Goal: Information Seeking & Learning: Learn about a topic

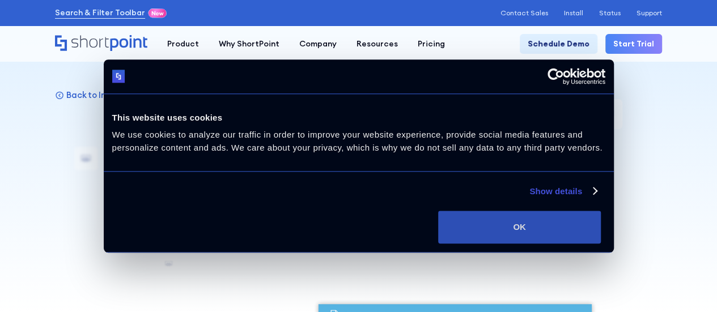
click at [600, 214] on button "OK" at bounding box center [519, 227] width 163 height 33
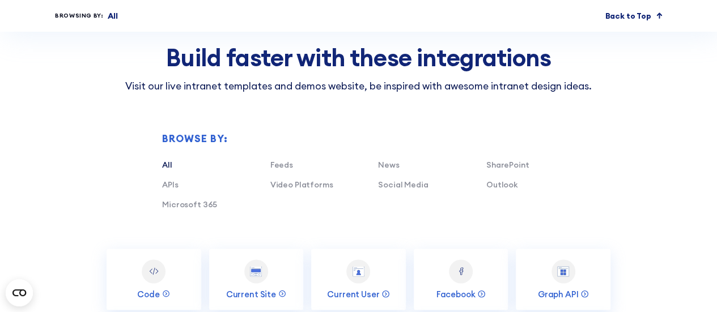
scroll to position [2964, 0]
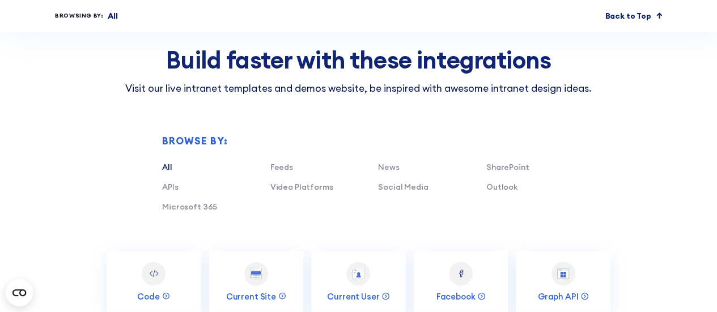
click at [504, 161] on div "SharePoint" at bounding box center [540, 167] width 108 height 12
click at [503, 162] on link "SharePoint" at bounding box center [507, 167] width 43 height 10
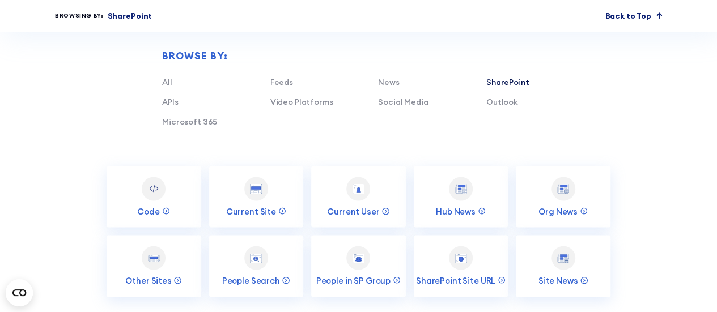
scroll to position [3062, 0]
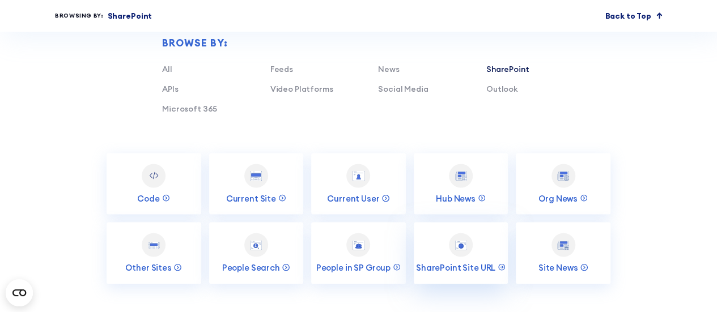
click at [457, 244] on link "SharePoint Site URL" at bounding box center [461, 253] width 95 height 62
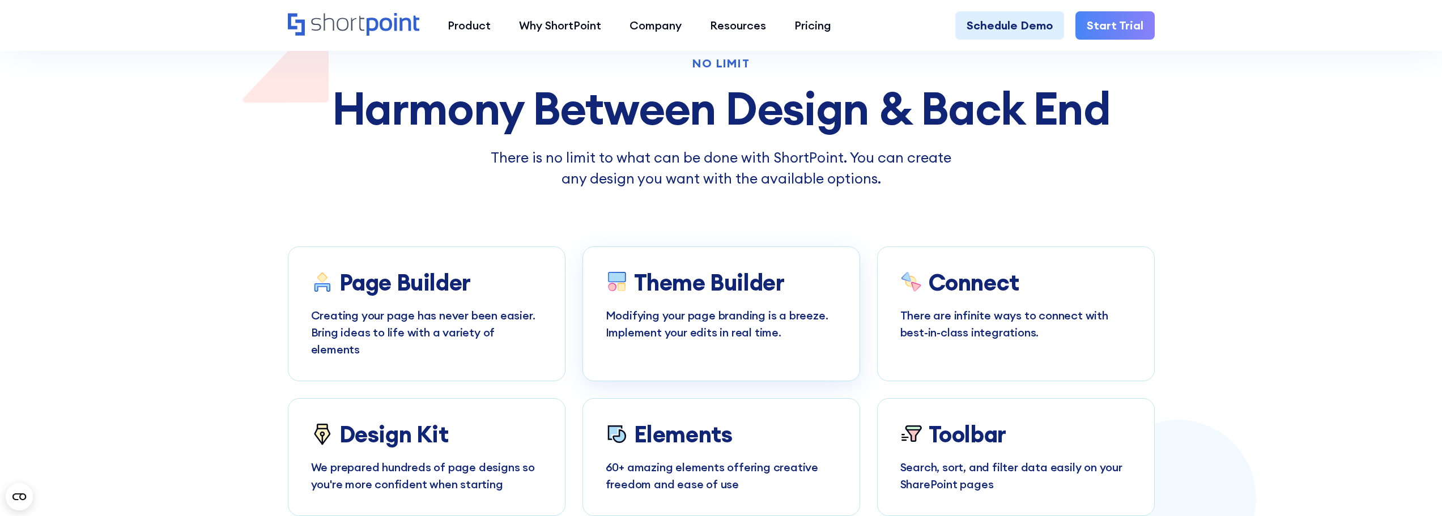
scroll to position [4456, 0]
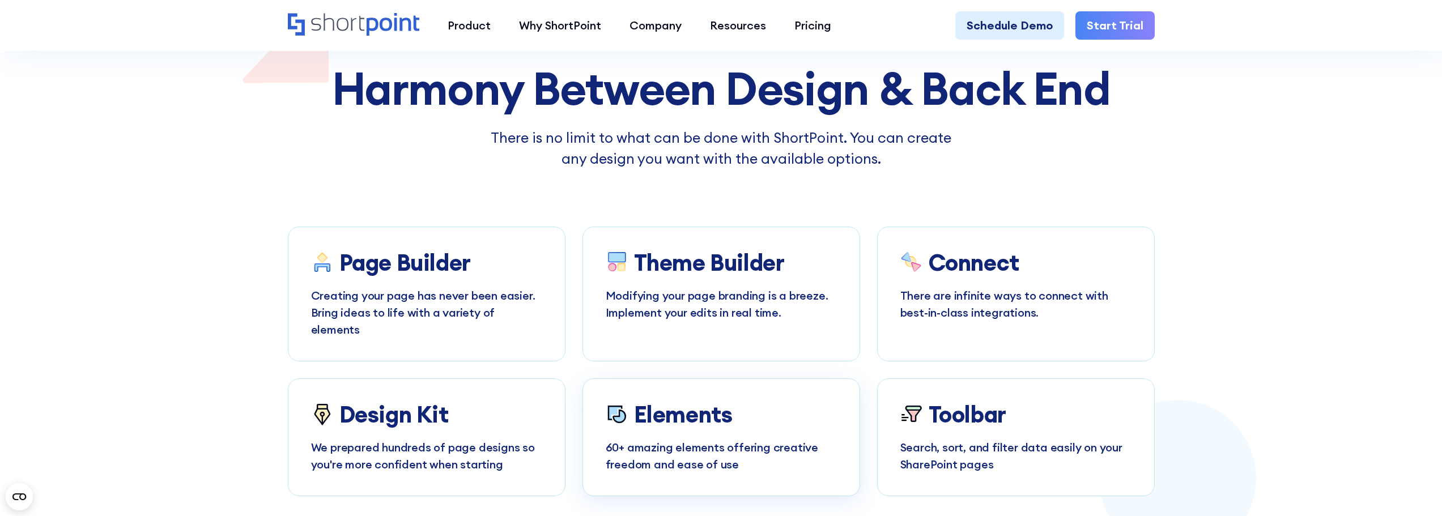
click at [692, 312] on h3 "Elements" at bounding box center [683, 415] width 99 height 26
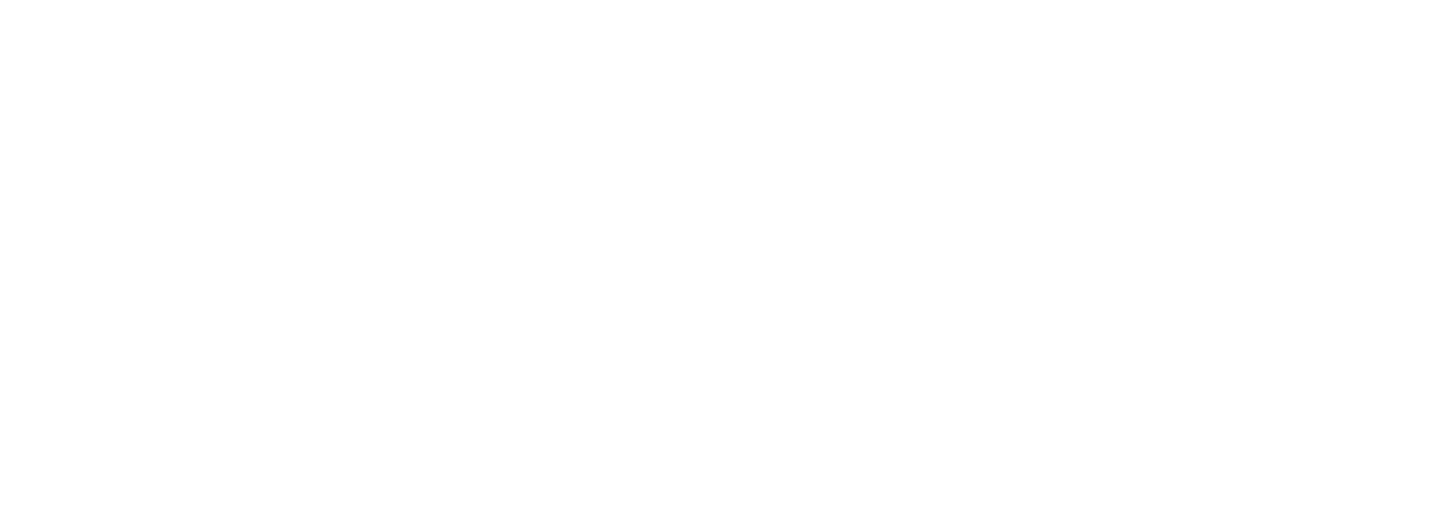
drag, startPoint x: 0, startPoint y: 0, endPoint x: 1387, endPoint y: 45, distance: 1388.0
click at [1387, 45] on div "Product works with SharePoint Microsoft Teams SAP Explore Templates Elements In…" at bounding box center [721, 62] width 1442 height 51
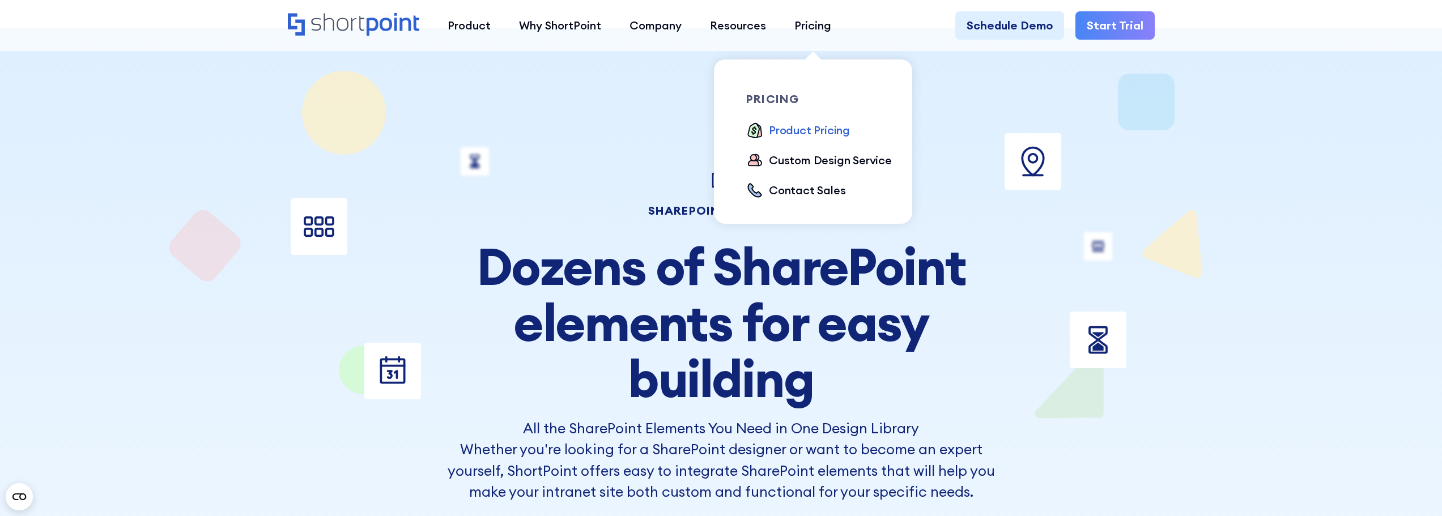
click at [784, 127] on div "Product Pricing" at bounding box center [809, 130] width 81 height 17
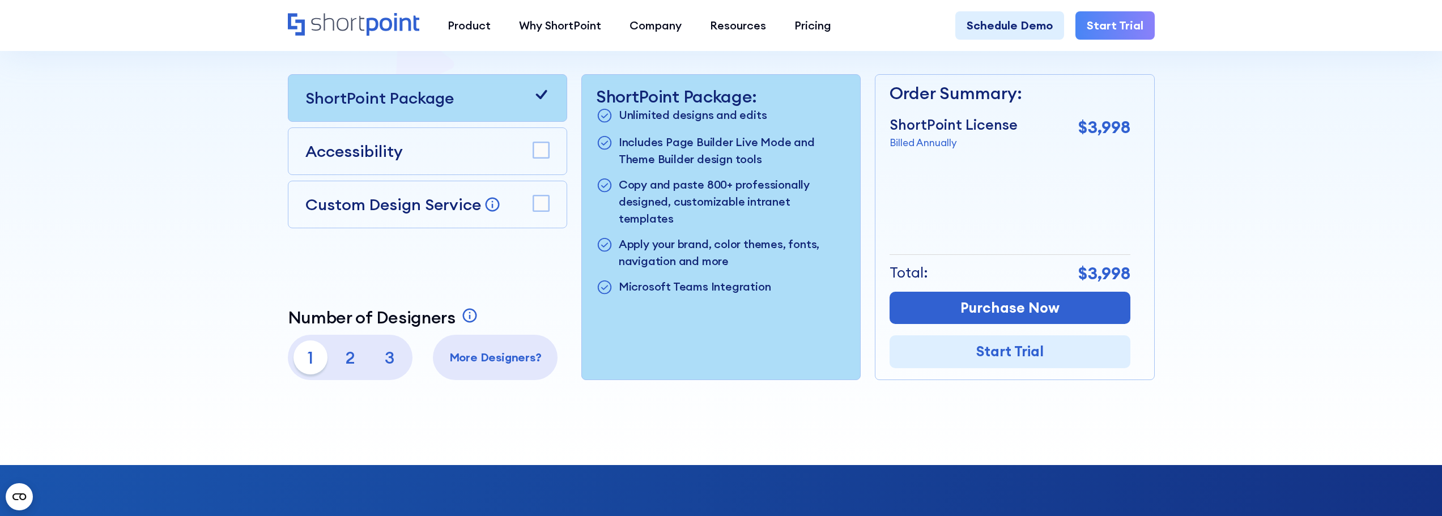
scroll to position [397, 0]
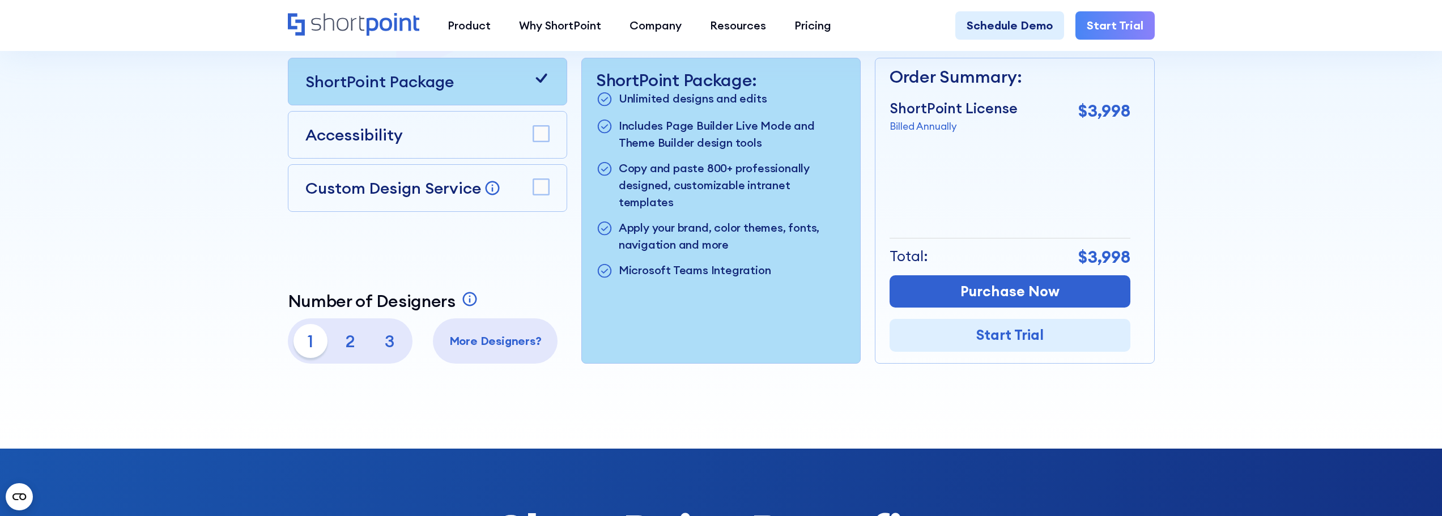
click at [412, 191] on p "Custom Design Service" at bounding box center [393, 188] width 176 height 20
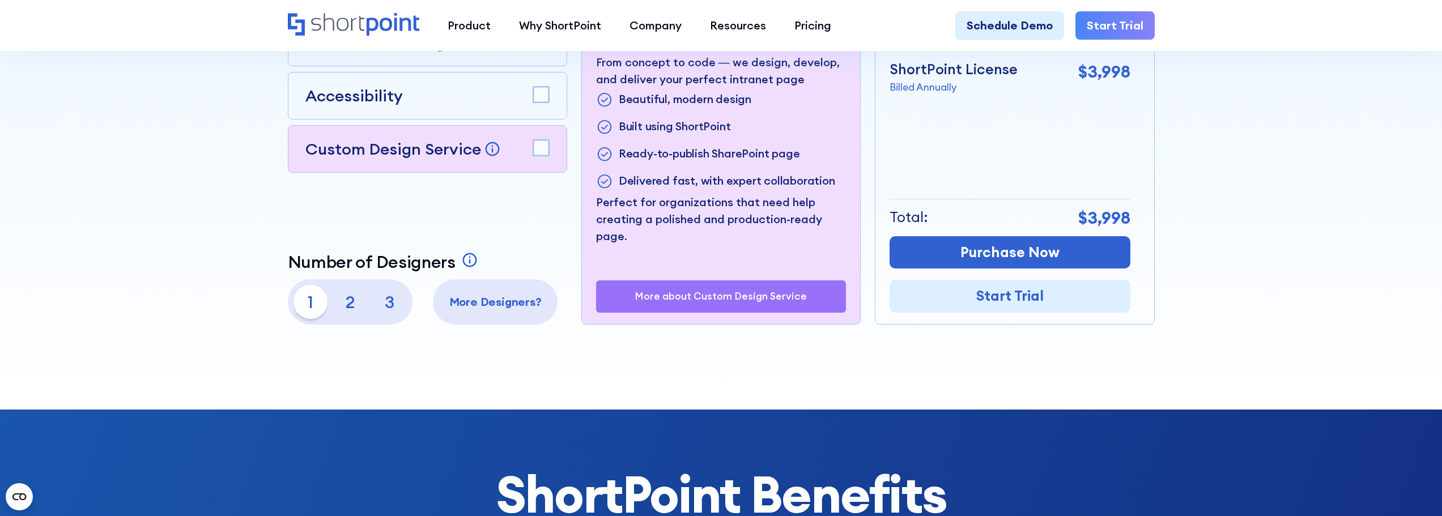
scroll to position [453, 0]
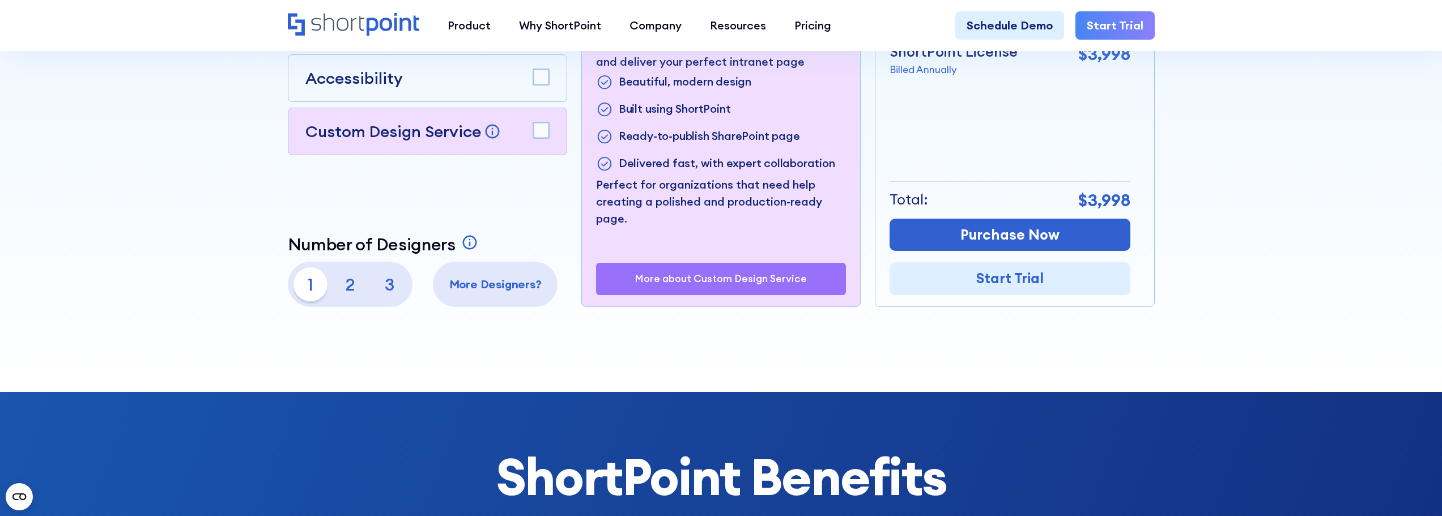
click at [404, 288] on p "3" at bounding box center [390, 284] width 34 height 34
click at [350, 282] on p "2" at bounding box center [350, 284] width 34 height 34
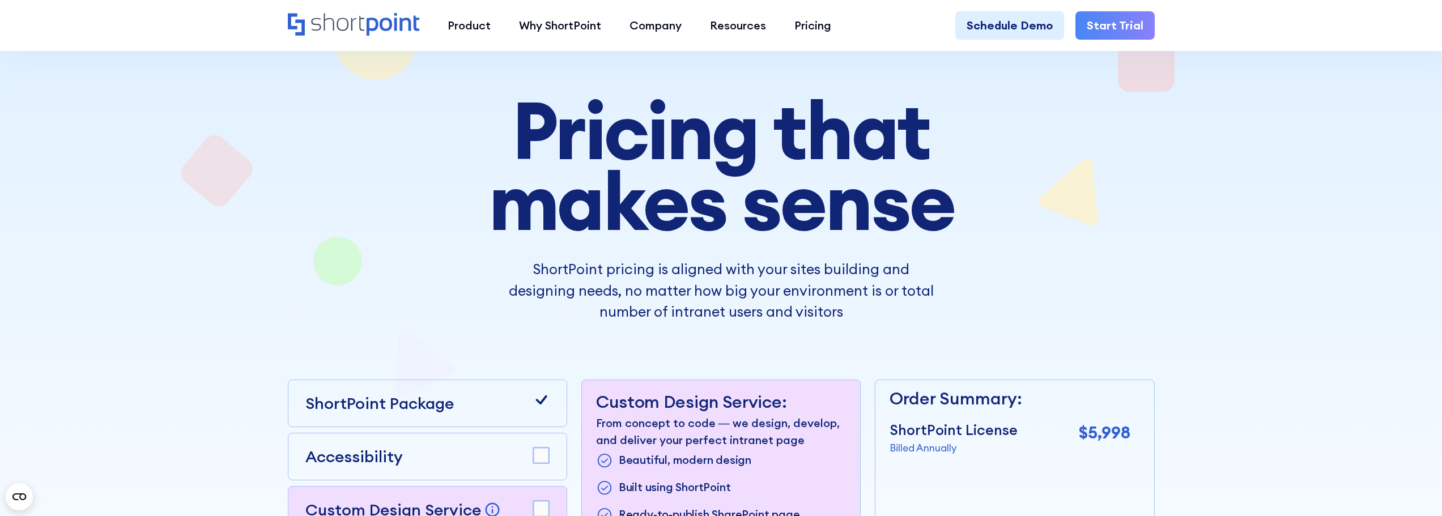
scroll to position [0, 0]
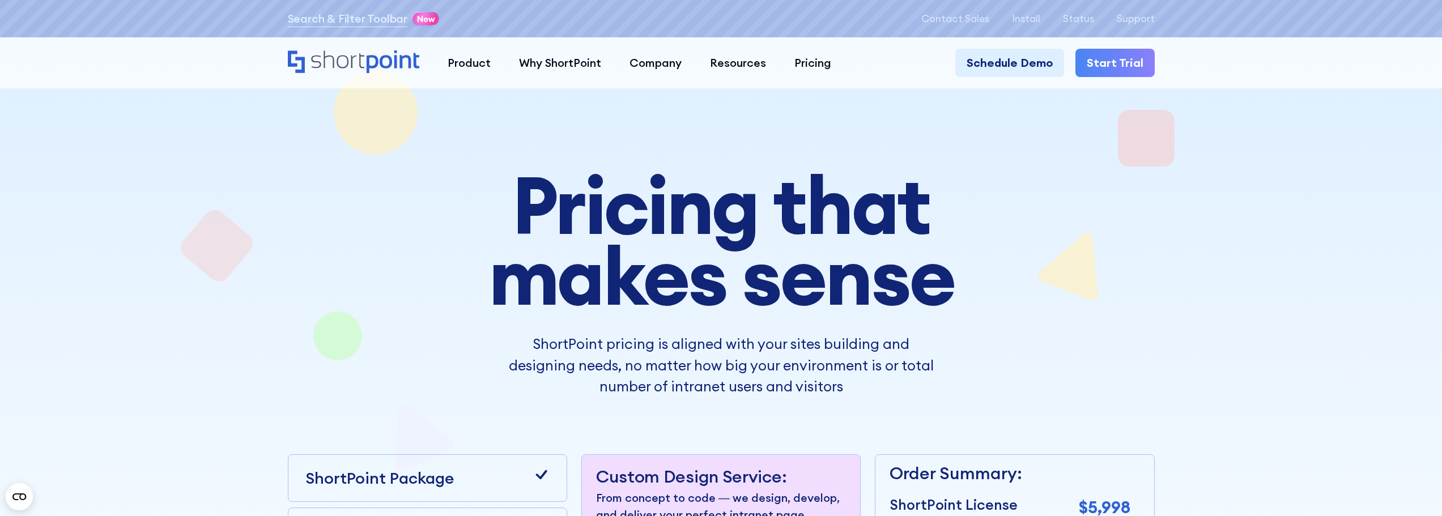
click at [391, 69] on icon "Home" at bounding box center [354, 61] width 132 height 23
